Goal: Entertainment & Leisure: Consume media (video, audio)

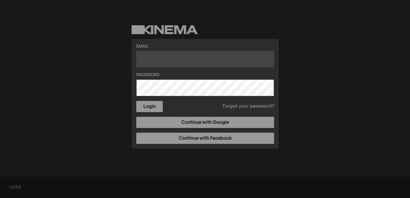
click at [175, 64] on input "text" at bounding box center [205, 59] width 138 height 16
type input "[EMAIL_ADDRESS][DOMAIN_NAME]"
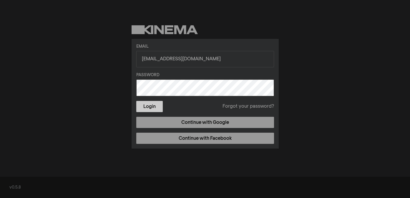
click at [157, 106] on button "Login" at bounding box center [149, 106] width 26 height 11
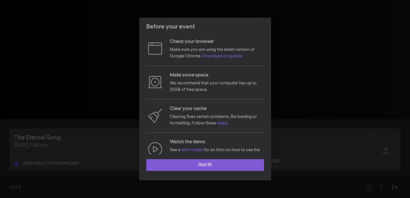
click at [203, 165] on button "Got it!" at bounding box center [205, 165] width 118 height 12
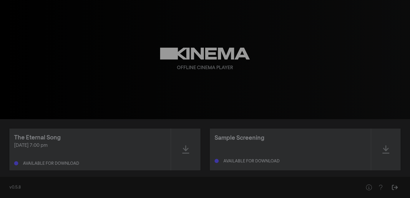
scroll to position [7, 0]
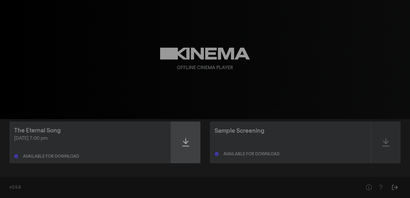
click at [188, 139] on icon at bounding box center [185, 142] width 7 height 9
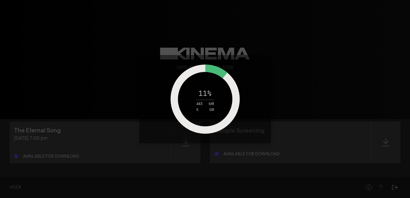
click at [118, 138] on div "11 % 483 MB 5 GB" at bounding box center [205, 99] width 410 height 198
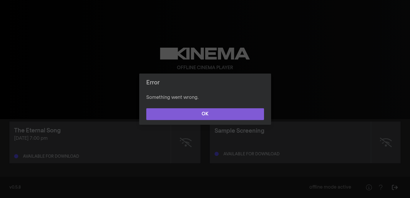
click at [214, 110] on button "OK" at bounding box center [205, 114] width 118 height 12
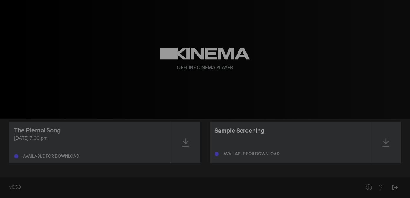
click at [242, 131] on div "Sample Screening" at bounding box center [240, 131] width 50 height 9
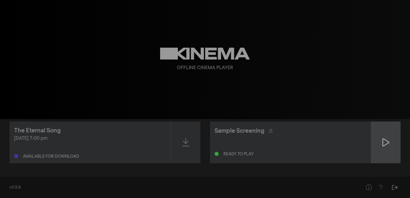
click at [385, 146] on icon at bounding box center [385, 142] width 7 height 9
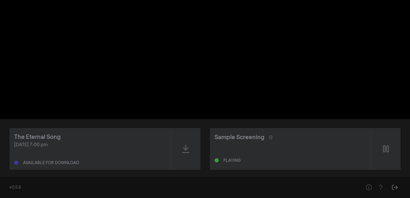
scroll to position [0, 0]
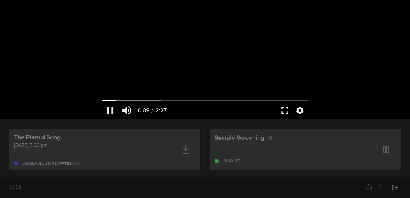
click at [286, 110] on button "fullscreen" at bounding box center [285, 111] width 16 height 18
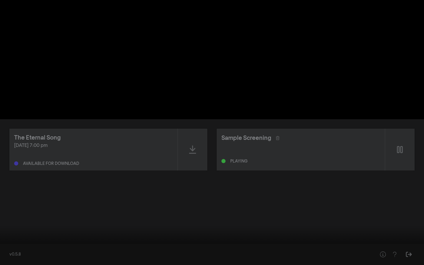
click at [410, 198] on button "settings" at bounding box center [413, 256] width 14 height 18
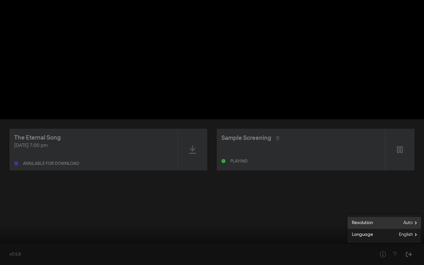
click at [407, 198] on span "Auto" at bounding box center [412, 222] width 18 height 9
click at [366, 198] on span "Resolution" at bounding box center [370, 217] width 21 height 7
click at [410, 198] on span "Auto" at bounding box center [412, 222] width 18 height 9
click at [366, 198] on span "1080p" at bounding box center [365, 227] width 12 height 7
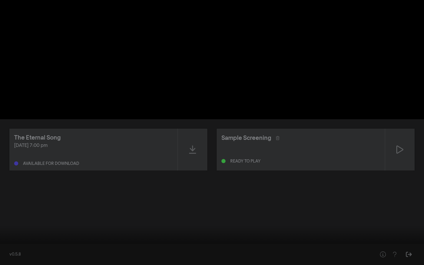
click at [11, 198] on button "replay" at bounding box center [11, 256] width 16 height 18
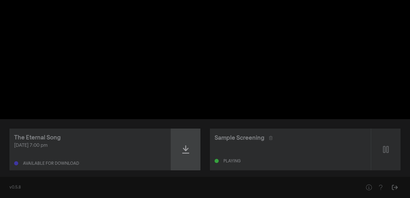
click at [184, 148] on icon at bounding box center [185, 149] width 7 height 9
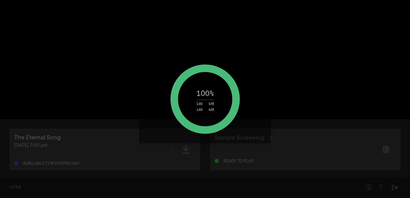
click at [132, 150] on div "100 % 146 MB 149 MB" at bounding box center [205, 99] width 410 height 198
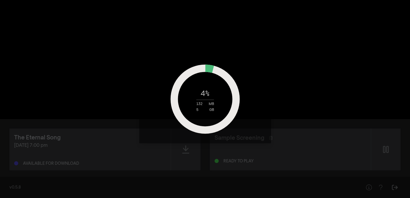
click at [118, 120] on div "4 % 132 MB 5 GB" at bounding box center [205, 99] width 410 height 198
click at [145, 76] on div "4 % 136 MB 5 GB" at bounding box center [205, 99] width 132 height 88
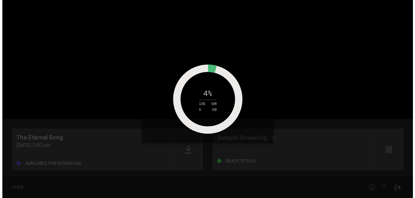
scroll to position [7, 0]
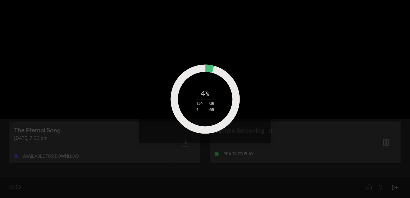
click at [145, 76] on div "4 % 140 MB 5 GB" at bounding box center [205, 99] width 132 height 88
click at [386, 145] on div "4 % 140 MB 5 GB" at bounding box center [205, 99] width 410 height 198
click at [386, 143] on div "4 % 140 MB 5 GB" at bounding box center [205, 99] width 410 height 198
click at [366, 108] on div "4 % 142 MB 5 GB" at bounding box center [205, 99] width 410 height 198
click at [381, 141] on div "4 % 160 MB 5 GB" at bounding box center [205, 99] width 410 height 198
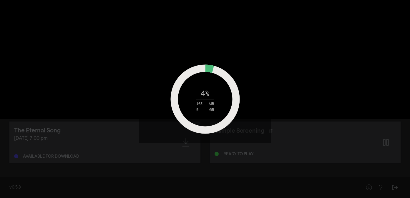
click at [265, 87] on div "4 % 163 MB 5 GB" at bounding box center [205, 99] width 132 height 88
drag, startPoint x: 265, startPoint y: 87, endPoint x: 257, endPoint y: 58, distance: 30.8
click at [257, 58] on div "5 % 167 MB 5 GB" at bounding box center [205, 99] width 132 height 88
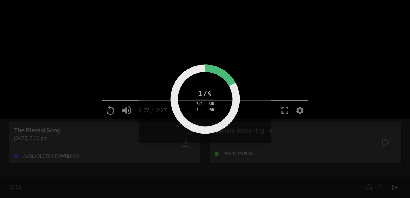
click at [73, 85] on div "17 % 747 MB 5 GB" at bounding box center [205, 99] width 410 height 198
click at [38, 132] on div "17 % 747 MB 5 GB" at bounding box center [205, 99] width 410 height 198
click at [386, 143] on div "18 % 756 MB 5 GB" at bounding box center [205, 99] width 410 height 198
click at [286, 111] on div "18 % 761 MB 5 GB" at bounding box center [205, 99] width 410 height 198
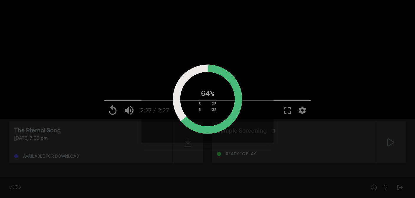
type input "147.146"
